Goal: Information Seeking & Learning: Learn about a topic

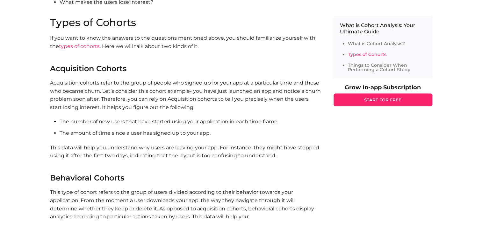
scroll to position [509, 0]
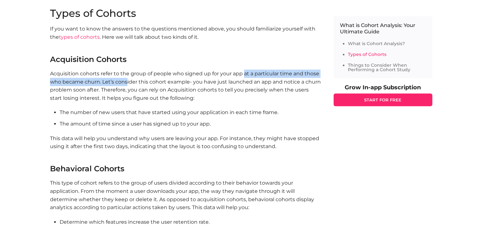
drag, startPoint x: 243, startPoint y: 74, endPoint x: 126, endPoint y: 80, distance: 117.5
click at [126, 80] on p "Acquisition cohorts refer to the group of people who signed up for your app at …" at bounding box center [185, 86] width 271 height 32
click at [125, 79] on p "Acquisition cohorts refer to the group of people who signed up for your app at …" at bounding box center [185, 86] width 271 height 32
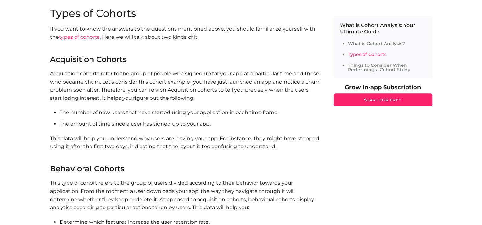
click at [91, 77] on p "Acquisition cohorts refer to the group of people who signed up for your app at …" at bounding box center [185, 86] width 271 height 32
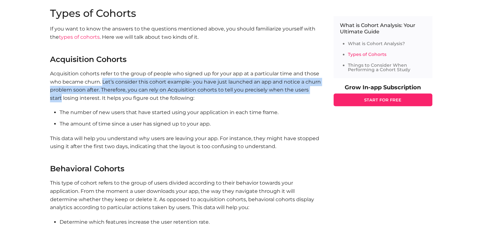
drag, startPoint x: 102, startPoint y: 79, endPoint x: 320, endPoint y: 88, distance: 219.2
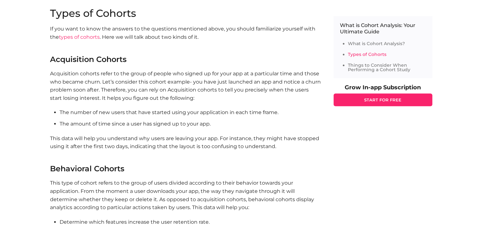
click at [199, 99] on p "Acquisition cohorts refer to the group of people who signed up for your app at …" at bounding box center [185, 86] width 271 height 32
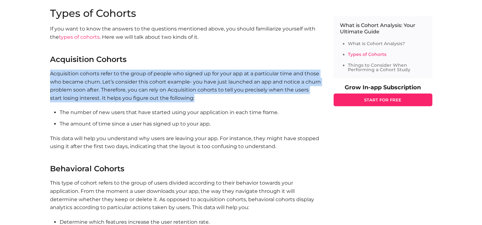
drag, startPoint x: 192, startPoint y: 99, endPoint x: 50, endPoint y: 73, distance: 144.6
click at [50, 73] on p "Acquisition cohorts refer to the group of people who signed up for your app at …" at bounding box center [185, 86] width 271 height 32
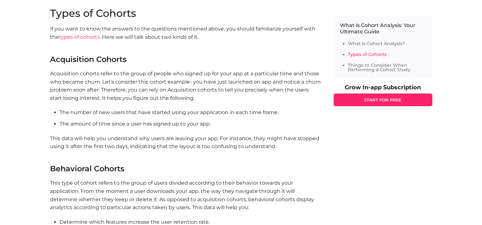
drag, startPoint x: 50, startPoint y: 73, endPoint x: 111, endPoint y: 112, distance: 72.9
click at [111, 112] on li "The number of new users that have started using your application in each time f…" at bounding box center [190, 113] width 261 height 8
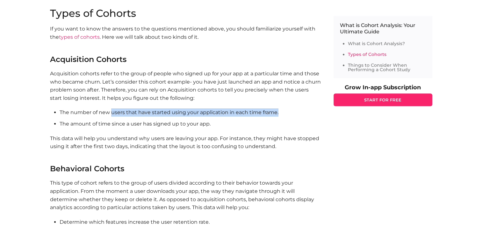
drag, startPoint x: 111, startPoint y: 113, endPoint x: 284, endPoint y: 111, distance: 172.8
click at [284, 111] on li "The number of new users that have started using your application in each time f…" at bounding box center [190, 113] width 261 height 8
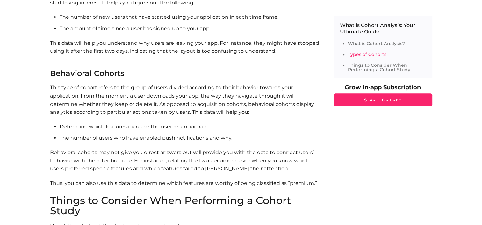
scroll to position [477, 0]
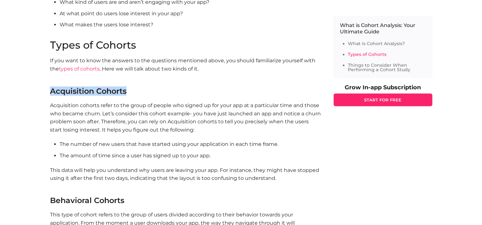
drag, startPoint x: 134, startPoint y: 88, endPoint x: 52, endPoint y: 88, distance: 82.1
click at [52, 88] on h3 "Acquisition Cohorts" at bounding box center [185, 92] width 271 height 8
copy font "Acquisition Cohorts"
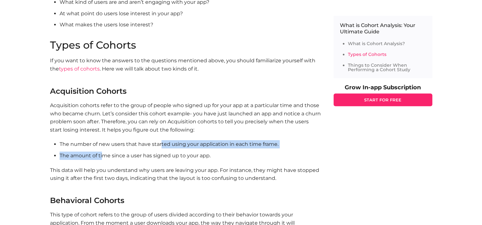
drag, startPoint x: 102, startPoint y: 149, endPoint x: 161, endPoint y: 147, distance: 58.6
click at [161, 147] on ul "The number of new users that have started using your application in each time f…" at bounding box center [185, 149] width 271 height 19
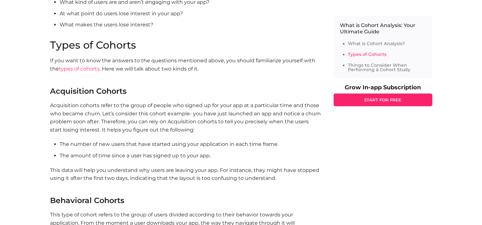
drag, startPoint x: 161, startPoint y: 147, endPoint x: 169, endPoint y: 156, distance: 12.4
click at [169, 156] on li "The amount of time since a user has signed up to your app." at bounding box center [190, 156] width 261 height 8
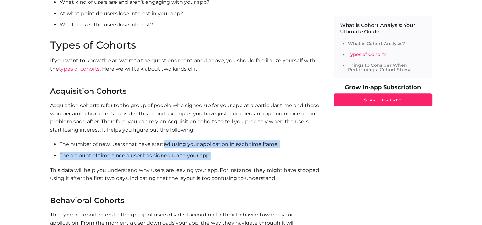
drag, startPoint x: 218, startPoint y: 158, endPoint x: 164, endPoint y: 143, distance: 56.4
click at [164, 143] on ul "The number of new users that have started using your application in each time f…" at bounding box center [185, 149] width 271 height 19
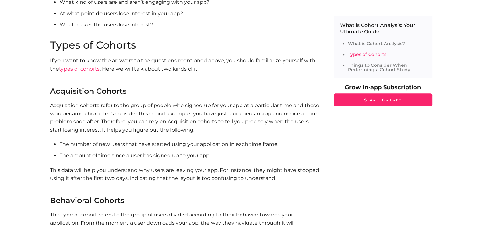
drag, startPoint x: 164, startPoint y: 143, endPoint x: 147, endPoint y: 145, distance: 16.4
click at [147, 145] on li "The number of new users that have started using your application in each time f…" at bounding box center [190, 144] width 261 height 8
drag, startPoint x: 72, startPoint y: 153, endPoint x: 180, endPoint y: 156, distance: 108.3
click at [180, 156] on li "The amount of time since a user has signed up to your app." at bounding box center [190, 156] width 261 height 8
drag, startPoint x: 180, startPoint y: 156, endPoint x: 204, endPoint y: 161, distance: 24.8
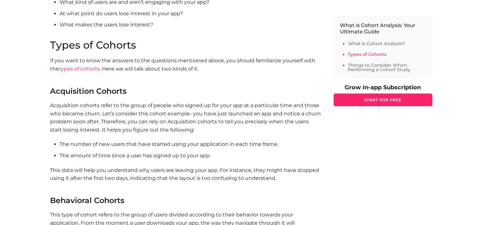
click at [203, 161] on section "Types of Cohorts If you want to know the answers to the questions mentioned abo…" at bounding box center [185, 181] width 271 height 283
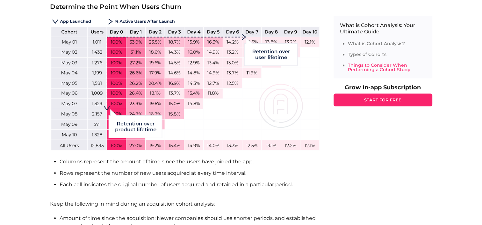
scroll to position [859, 0]
